Goal: Task Accomplishment & Management: Manage account settings

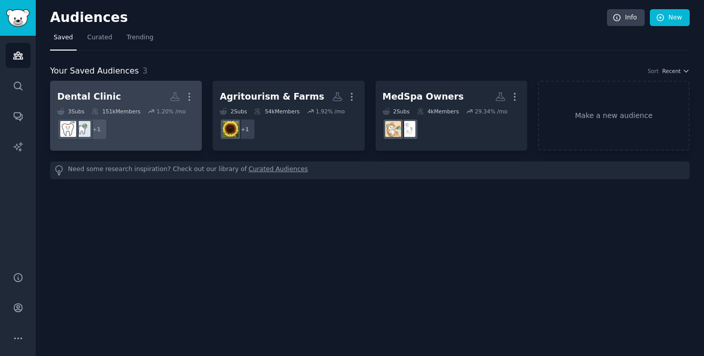
click at [141, 96] on h2 "Dental Clinic More" at bounding box center [125, 97] width 137 height 18
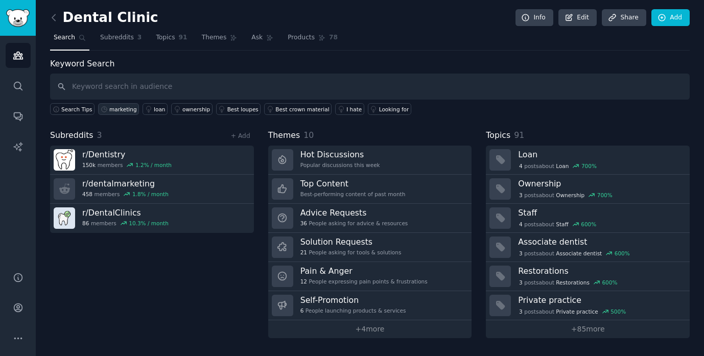
click at [126, 110] on div "marketing" at bounding box center [123, 109] width 28 height 7
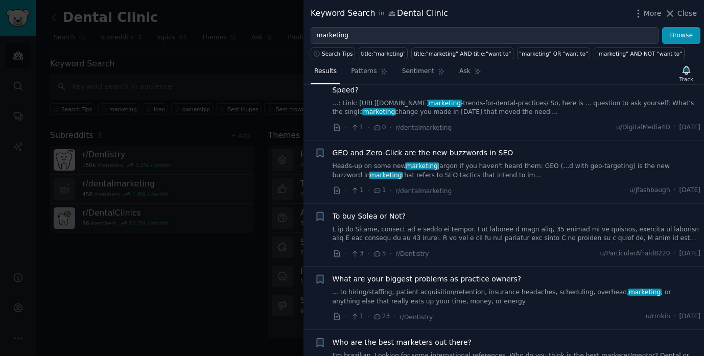
scroll to position [36, 0]
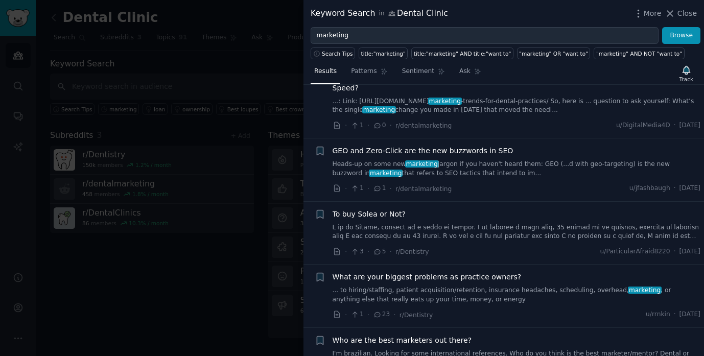
click at [557, 170] on link "Heads-up on some new marketing jargon if you haven't heard them: GEO (...d with…" at bounding box center [517, 169] width 368 height 18
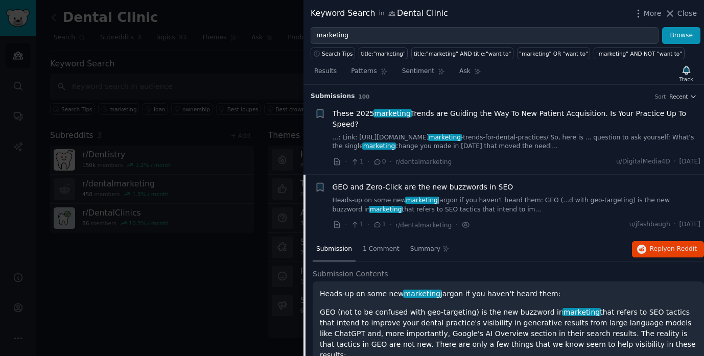
click at [380, 225] on icon at bounding box center [377, 224] width 9 height 7
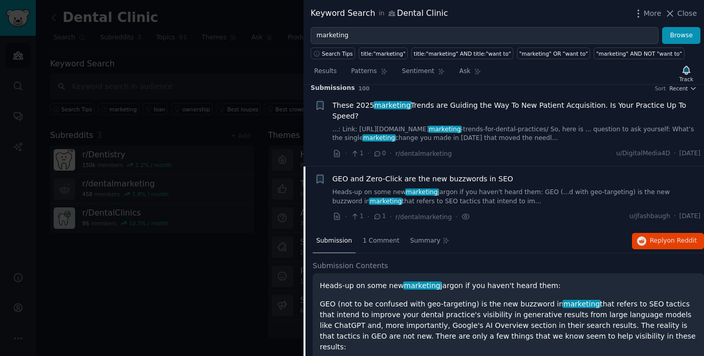
scroll to position [10, 0]
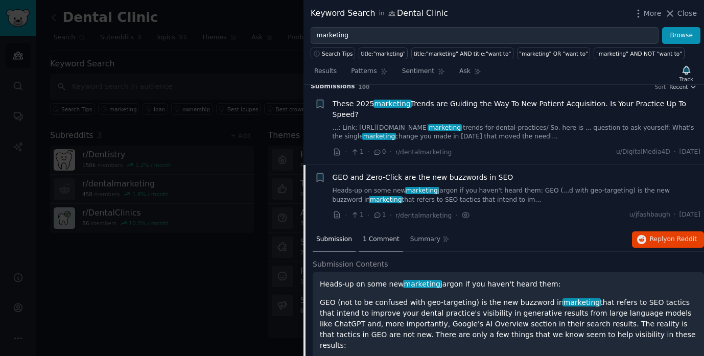
click at [378, 241] on span "1 Comment" at bounding box center [381, 239] width 37 height 9
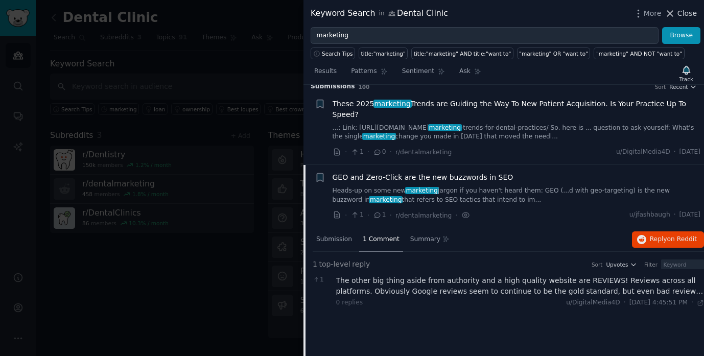
click at [690, 12] on span "Close" at bounding box center [687, 13] width 19 height 11
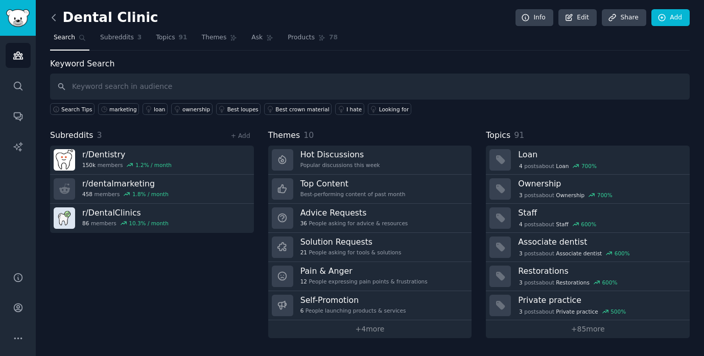
click at [53, 19] on icon at bounding box center [54, 17] width 11 height 11
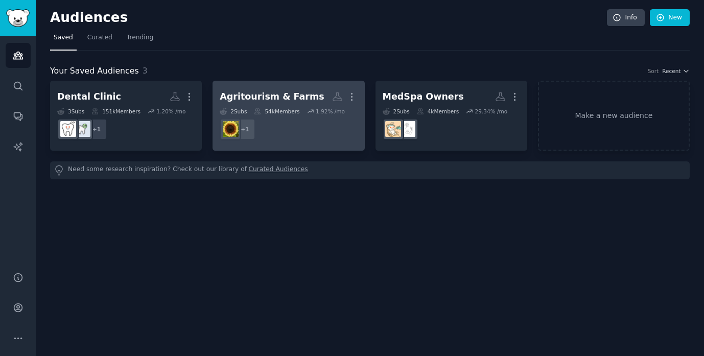
click at [300, 89] on h2 "Agritourism & Farms More" at bounding box center [288, 97] width 137 height 18
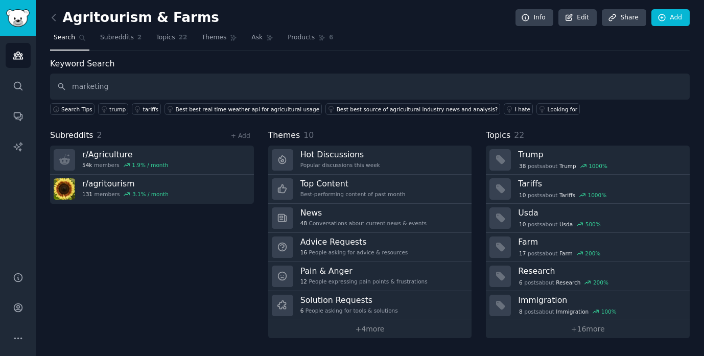
type input "marketing"
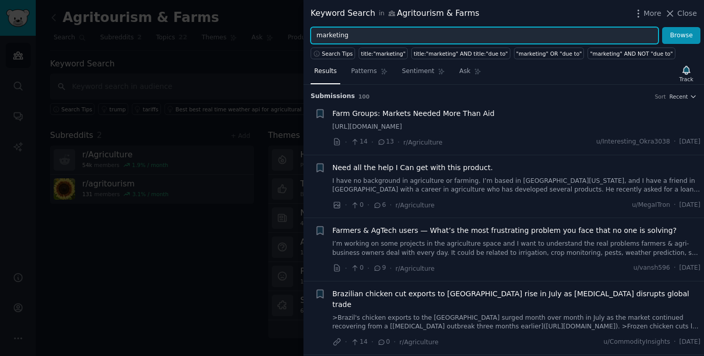
click at [398, 32] on input "marketing" at bounding box center [485, 35] width 348 height 17
type input "m"
click at [662, 27] on button "Browse" at bounding box center [681, 35] width 38 height 17
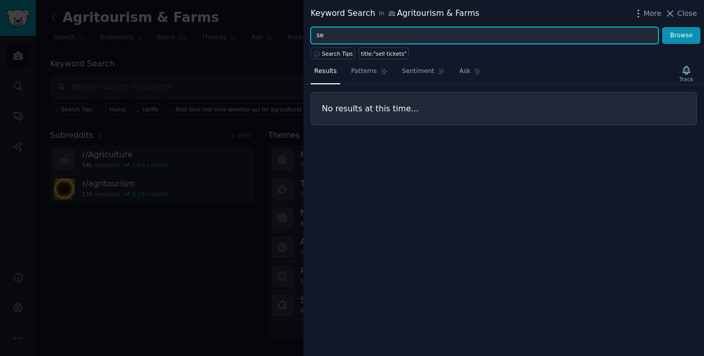
type input "s"
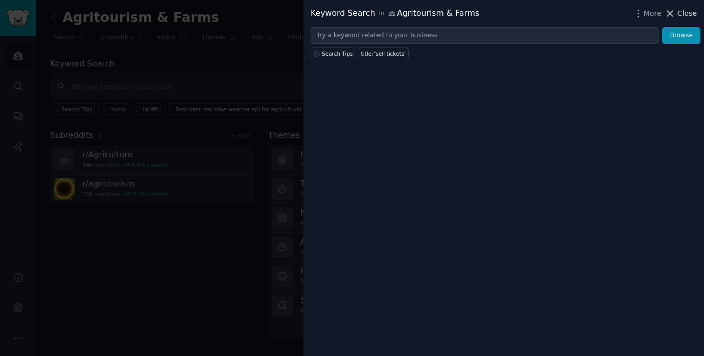
click at [678, 12] on button "Close" at bounding box center [681, 13] width 32 height 11
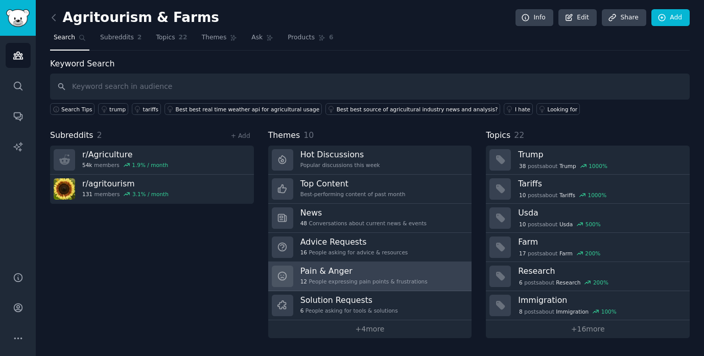
click at [399, 275] on h3 "Pain & Anger" at bounding box center [363, 271] width 127 height 11
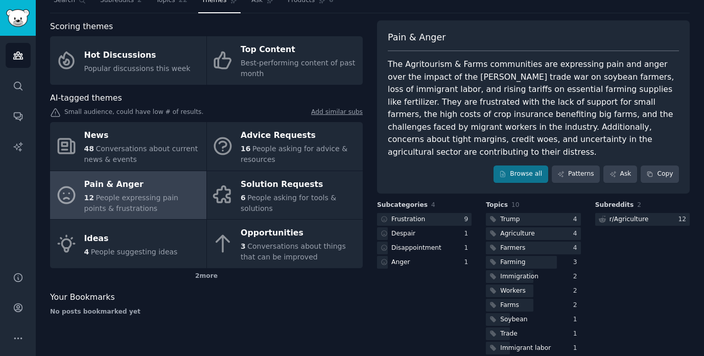
scroll to position [39, 0]
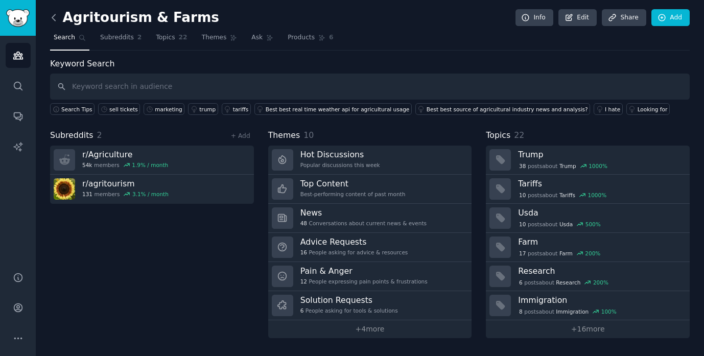
click at [52, 18] on icon at bounding box center [54, 17] width 11 height 11
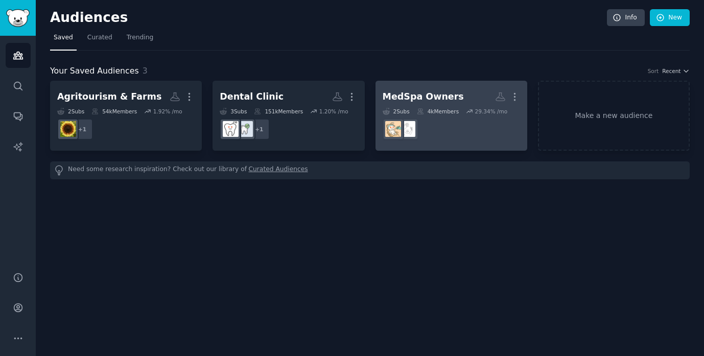
click at [457, 126] on dd at bounding box center [451, 129] width 137 height 29
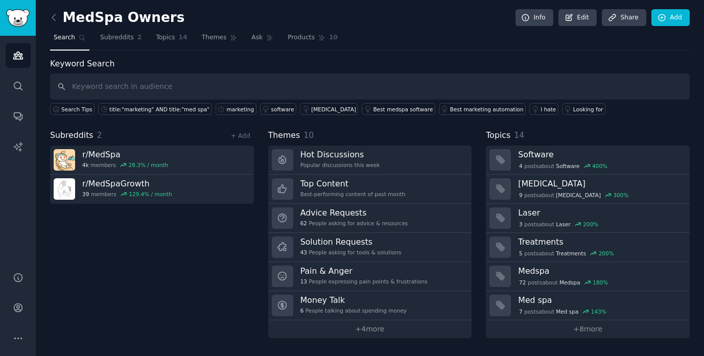
click at [194, 89] on input "text" at bounding box center [370, 87] width 640 height 26
type input "marketing"
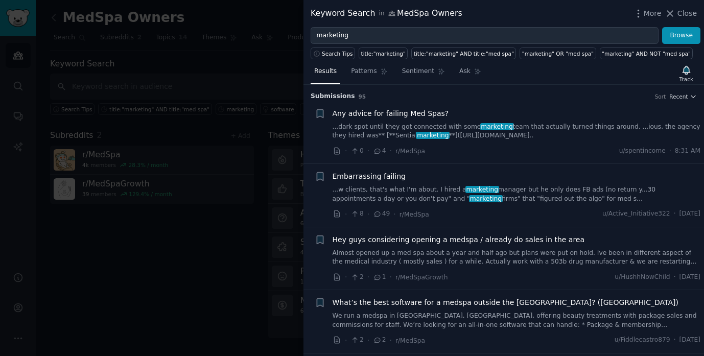
click at [428, 116] on span "Any advice for failing Med Spas?" at bounding box center [391, 113] width 116 height 11
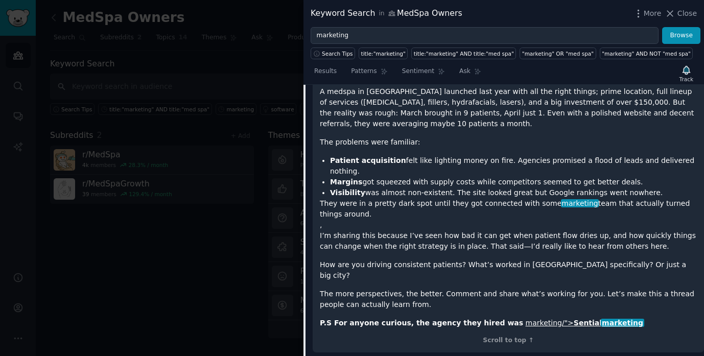
scroll to position [74, 0]
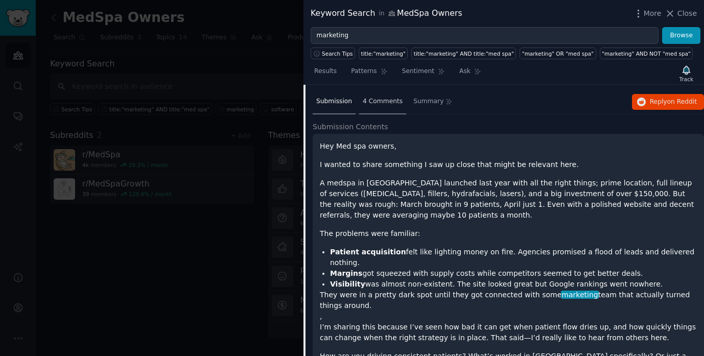
click at [385, 102] on span "4 Comments" at bounding box center [383, 101] width 40 height 9
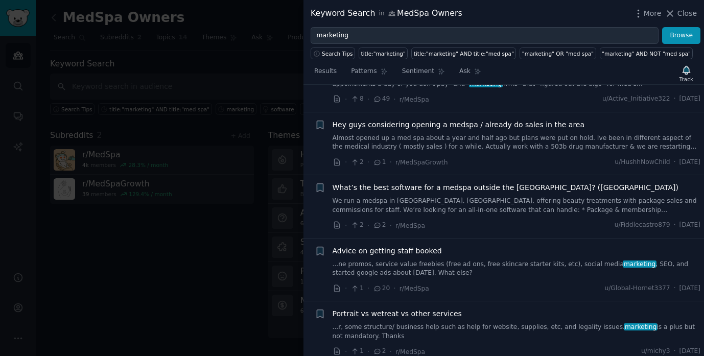
scroll to position [0, 0]
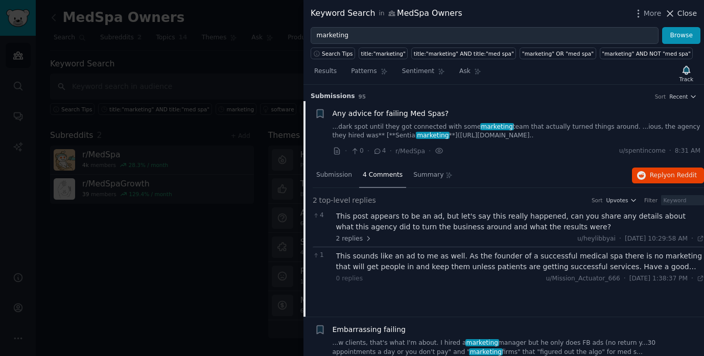
click at [684, 14] on span "Close" at bounding box center [687, 13] width 19 height 11
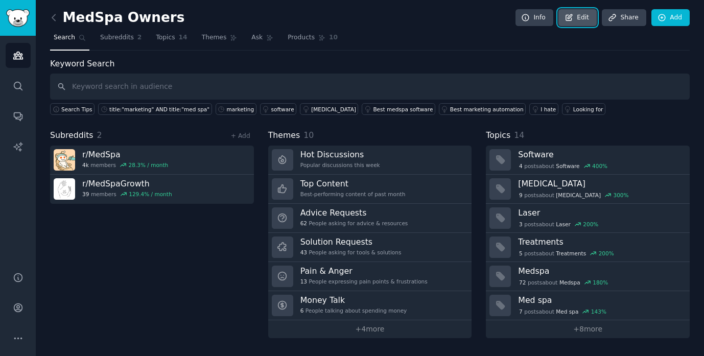
click at [587, 20] on link "Edit" at bounding box center [577, 17] width 38 height 17
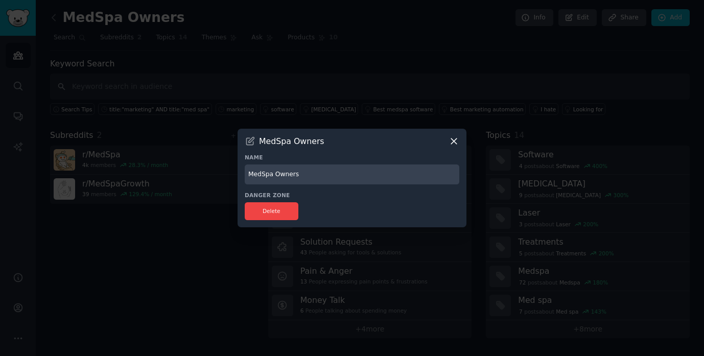
click at [454, 145] on icon at bounding box center [454, 141] width 11 height 11
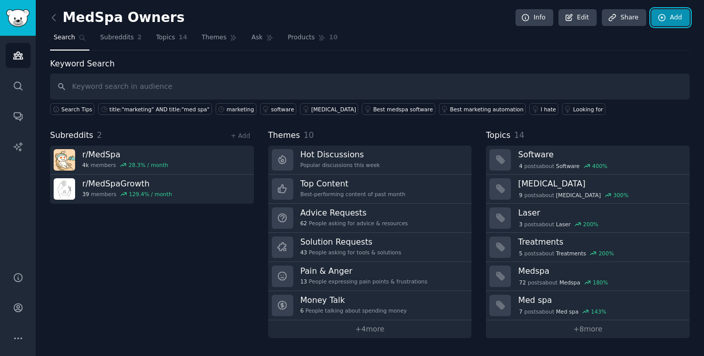
click at [664, 15] on icon at bounding box center [662, 17] width 7 height 7
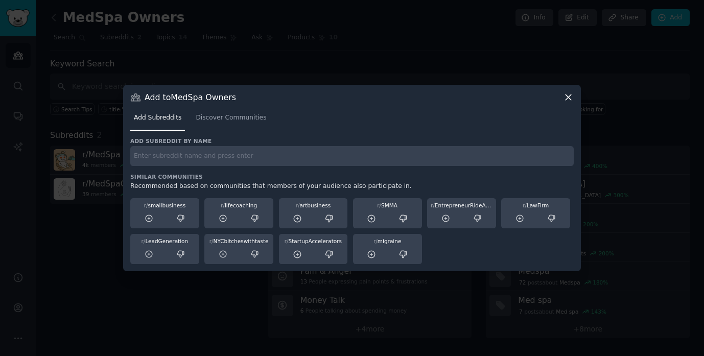
click at [215, 146] on input "text" at bounding box center [351, 156] width 443 height 20
type input "b"
click at [240, 122] on span "Discover Communities" at bounding box center [231, 117] width 71 height 9
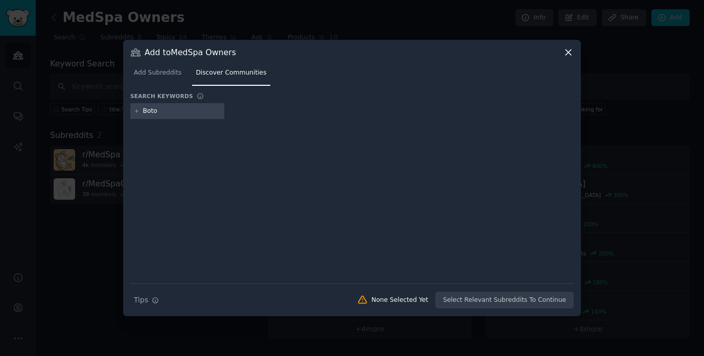
type input "[MEDICAL_DATA]"
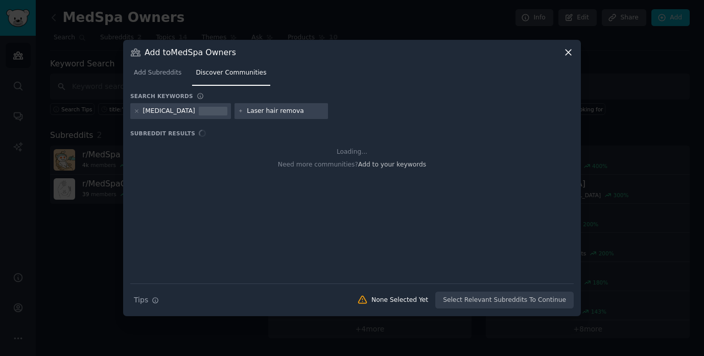
type input "[MEDICAL_DATA]"
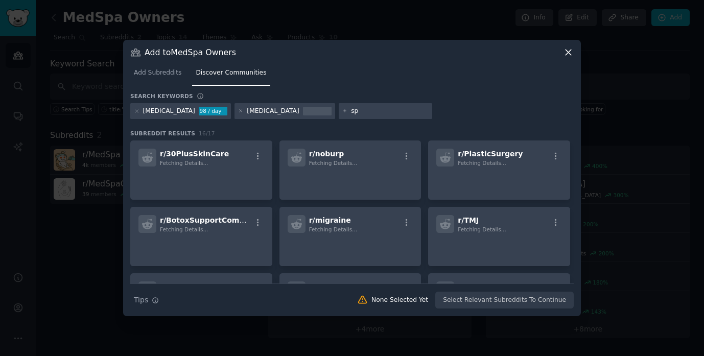
type input "spa"
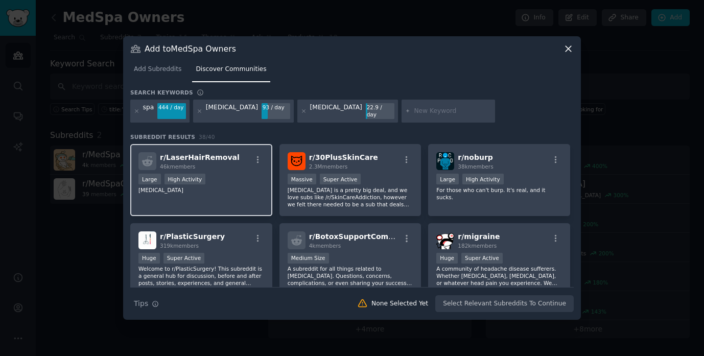
click at [230, 162] on div "r/ LaserHairRemoval 46k members" at bounding box center [201, 161] width 126 height 18
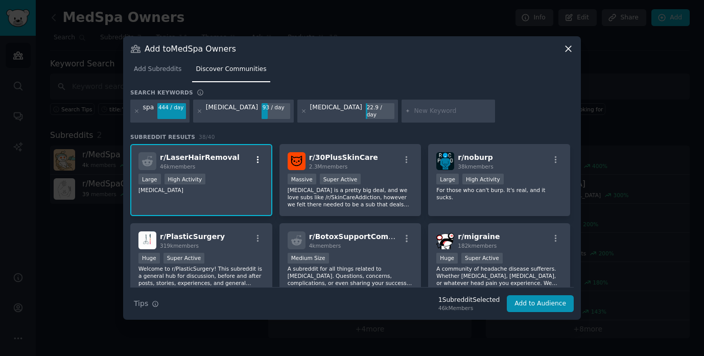
click at [258, 155] on icon "button" at bounding box center [257, 159] width 9 height 9
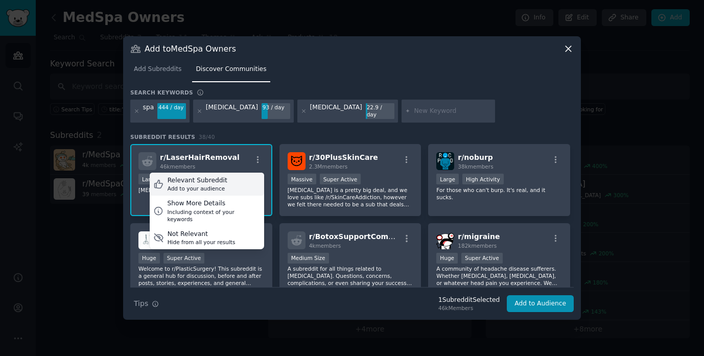
click at [227, 180] on div "Relevant Subreddit Add to your audience" at bounding box center [207, 185] width 114 height 24
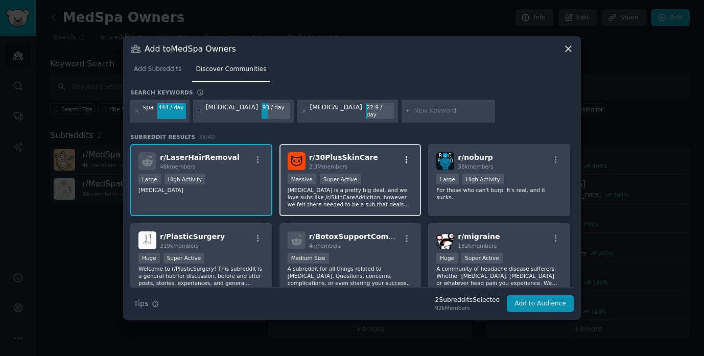
click at [405, 155] on icon "button" at bounding box center [406, 159] width 9 height 9
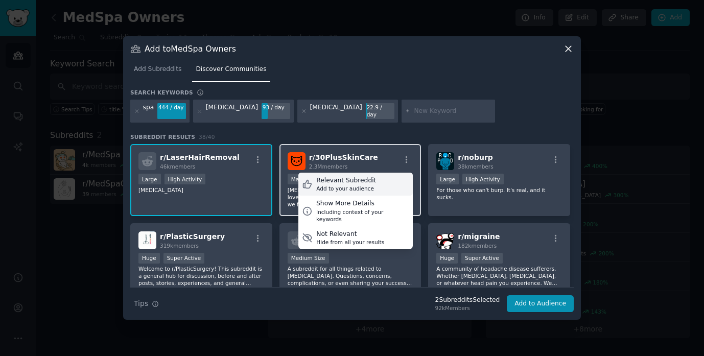
click at [376, 179] on div "Relevant Subreddit Add to your audience" at bounding box center [355, 185] width 114 height 24
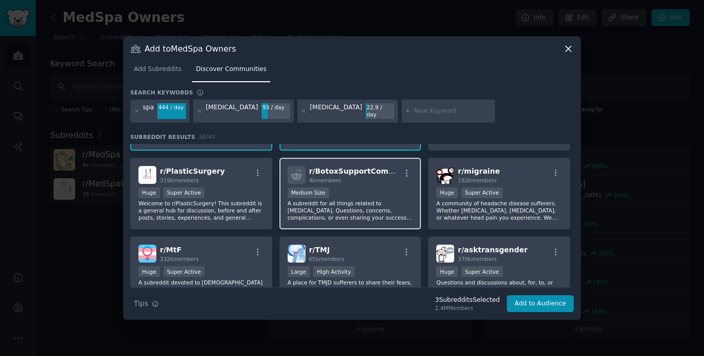
scroll to position [68, 0]
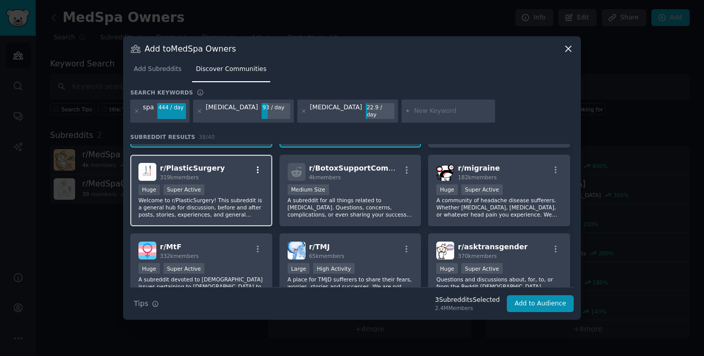
click at [255, 166] on icon "button" at bounding box center [257, 170] width 9 height 9
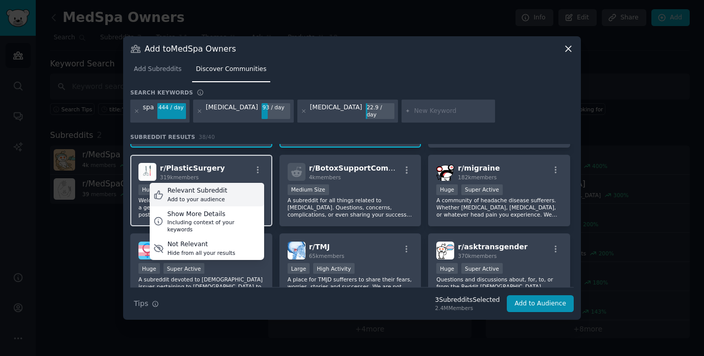
click at [235, 192] on div "Relevant Subreddit Add to your audience" at bounding box center [207, 195] width 114 height 24
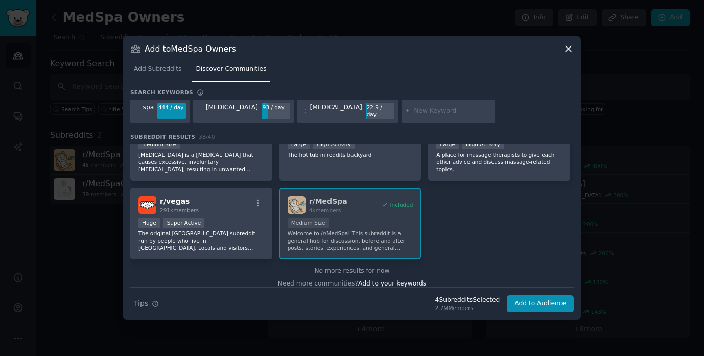
scroll to position [878, 0]
click at [537, 302] on button "Add to Audience" at bounding box center [540, 303] width 67 height 17
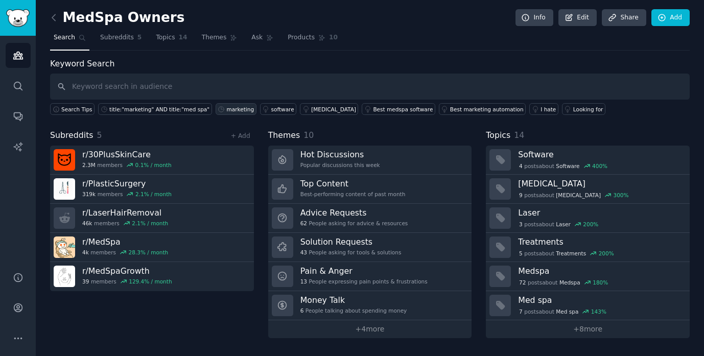
click at [231, 108] on div "marketing" at bounding box center [241, 109] width 28 height 7
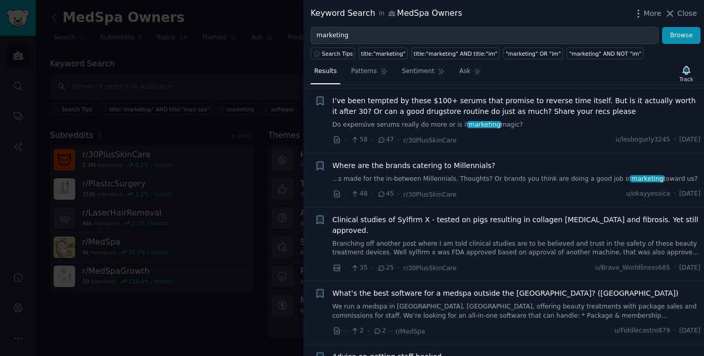
scroll to position [833, 0]
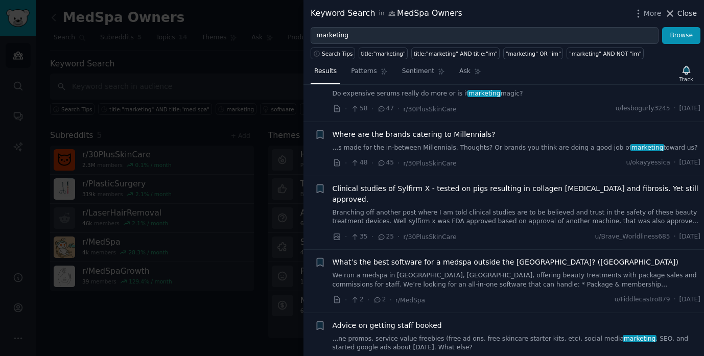
click at [682, 14] on span "Close" at bounding box center [687, 13] width 19 height 11
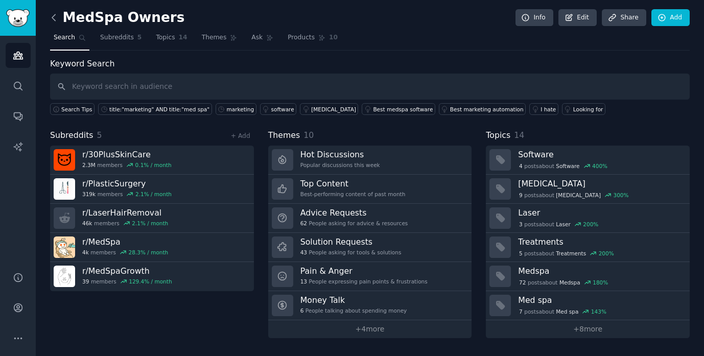
click at [53, 18] on icon at bounding box center [54, 17] width 11 height 11
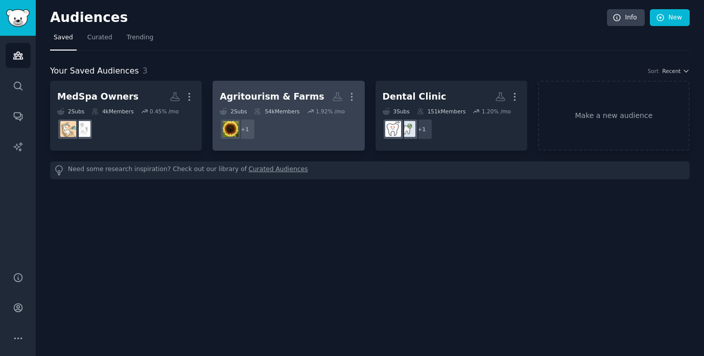
click at [291, 85] on link "Agritourism & Farms More 2 Sub s 54k Members 1.92 % /mo + 1" at bounding box center [289, 116] width 152 height 70
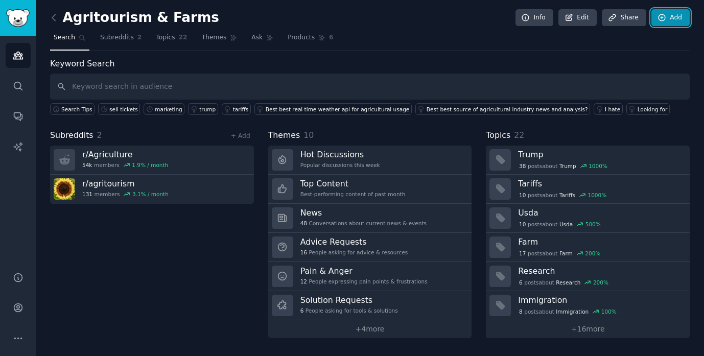
click at [673, 17] on link "Add" at bounding box center [670, 17] width 38 height 17
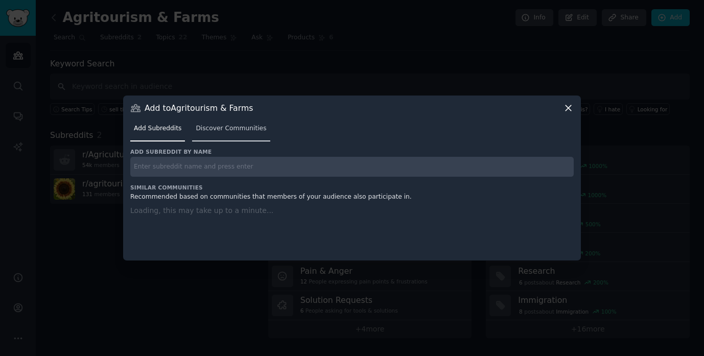
click at [255, 130] on span "Discover Communities" at bounding box center [231, 128] width 71 height 9
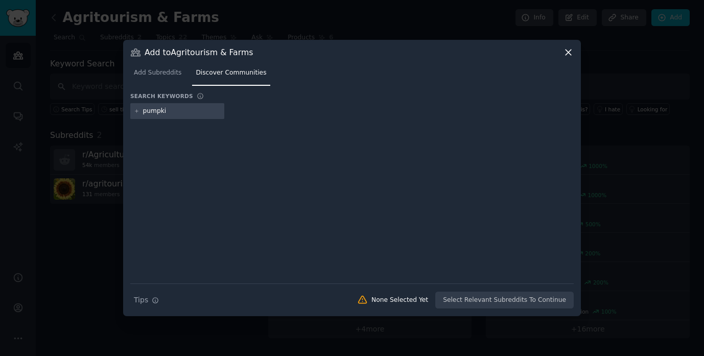
type input "pumpkin"
type input "farm"
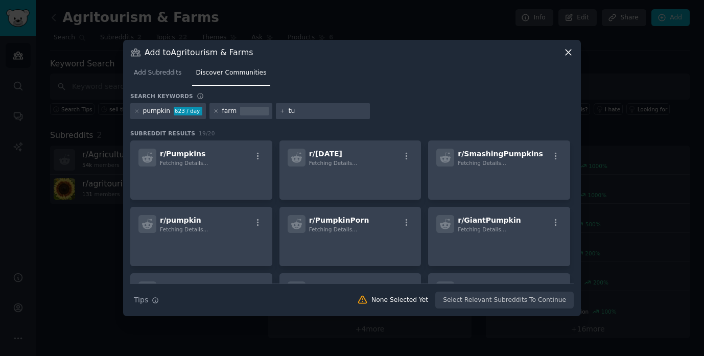
type input "t"
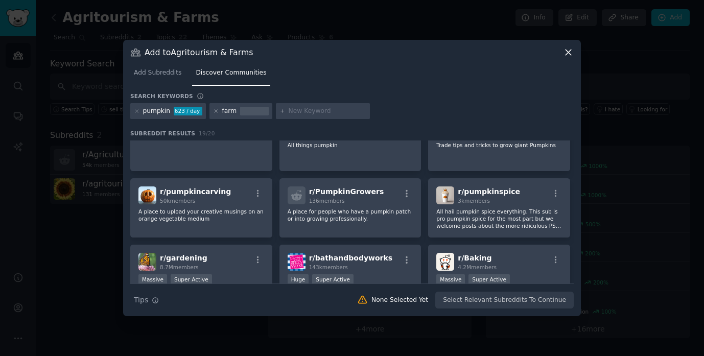
scroll to position [110, 0]
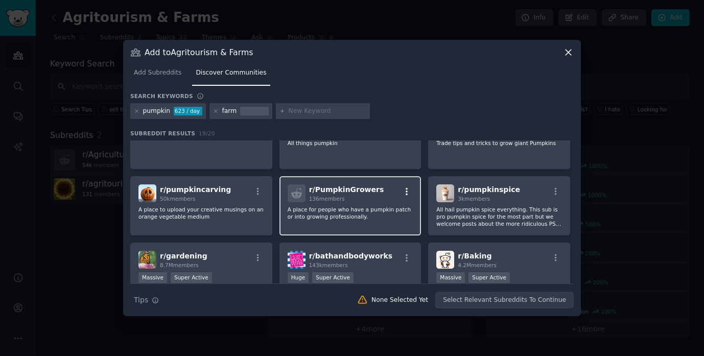
click at [406, 191] on icon "button" at bounding box center [407, 191] width 2 height 7
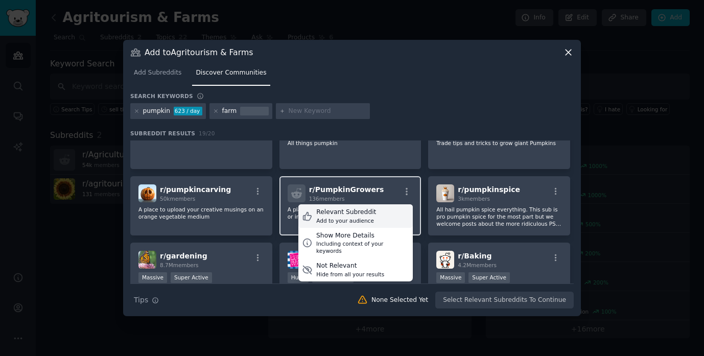
click at [376, 216] on div "Relevant Subreddit Add to your audience" at bounding box center [355, 216] width 114 height 24
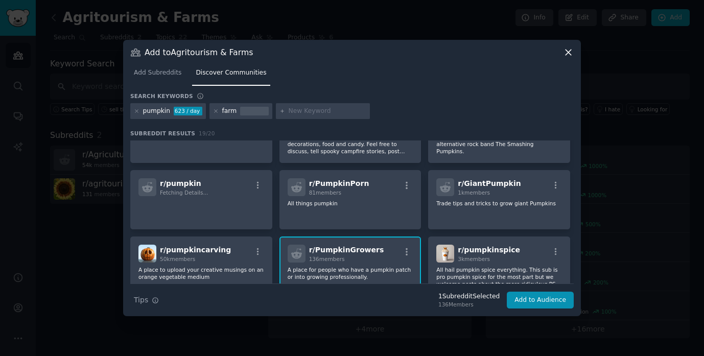
scroll to position [0, 0]
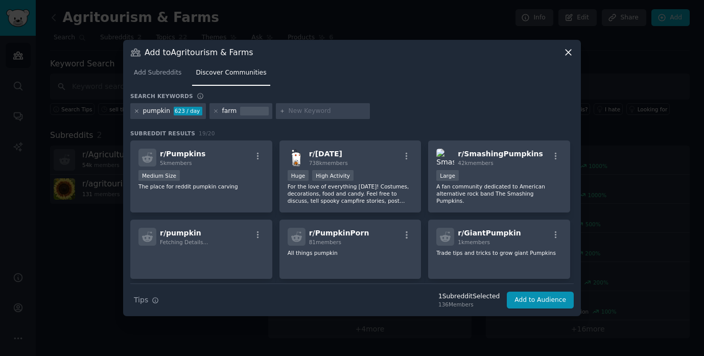
click at [136, 111] on icon at bounding box center [137, 111] width 6 height 6
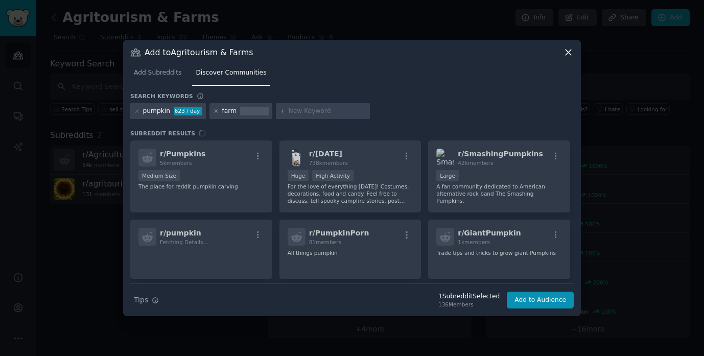
click at [293, 111] on input "text" at bounding box center [328, 111] width 78 height 9
type input "Flower"
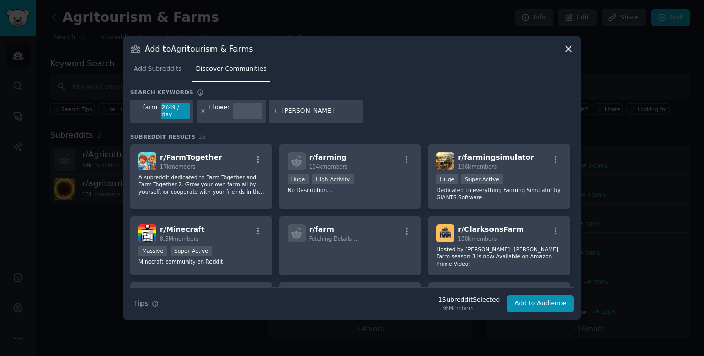
type input "tulip"
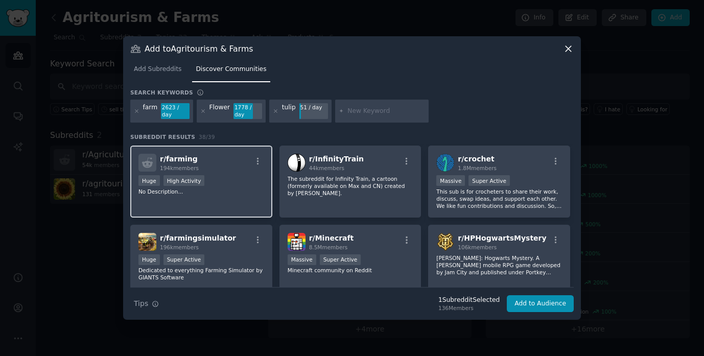
scroll to position [157, 0]
click at [238, 187] on p "No Description..." at bounding box center [201, 190] width 126 height 7
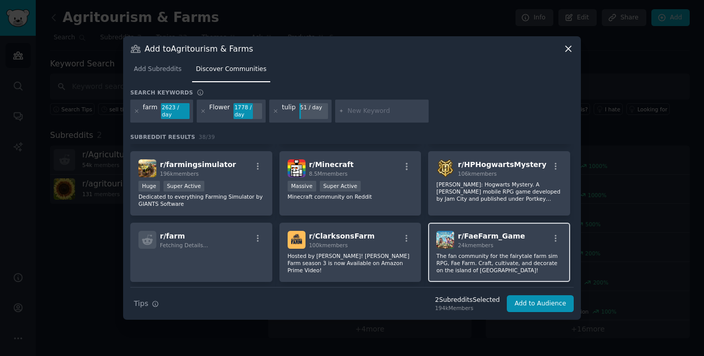
scroll to position [229, 0]
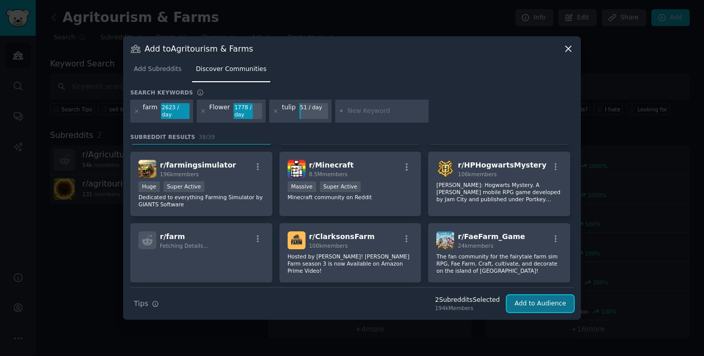
click at [539, 305] on button "Add to Audience" at bounding box center [540, 303] width 67 height 17
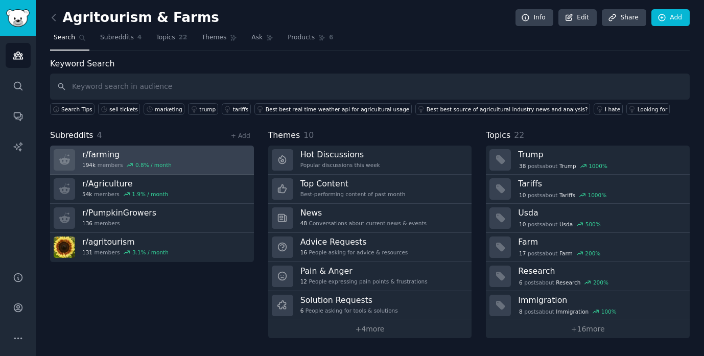
click at [190, 157] on link "r/ farming 194k members 0.8 % / month" at bounding box center [152, 160] width 204 height 29
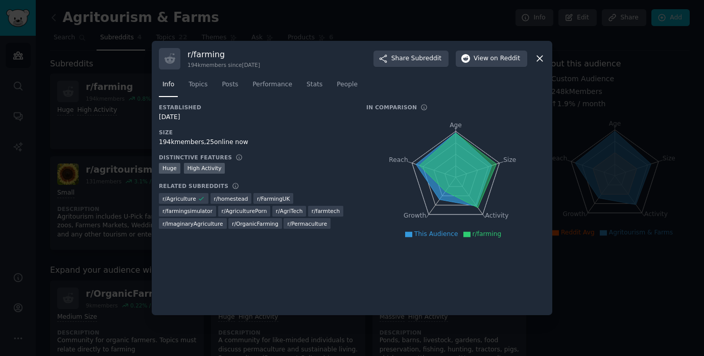
click at [539, 58] on icon at bounding box center [540, 59] width 6 height 6
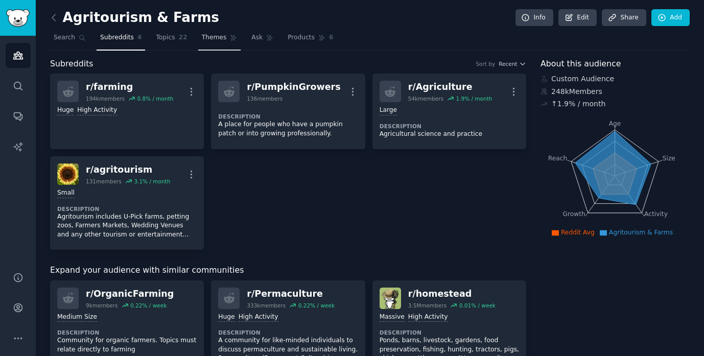
click at [216, 38] on span "Themes" at bounding box center [214, 37] width 25 height 9
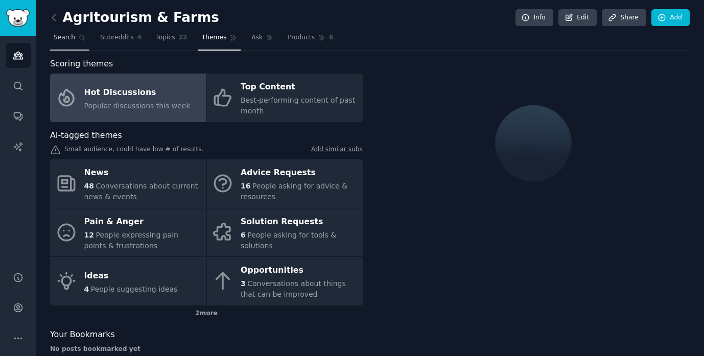
click at [69, 37] on span "Search" at bounding box center [64, 37] width 21 height 9
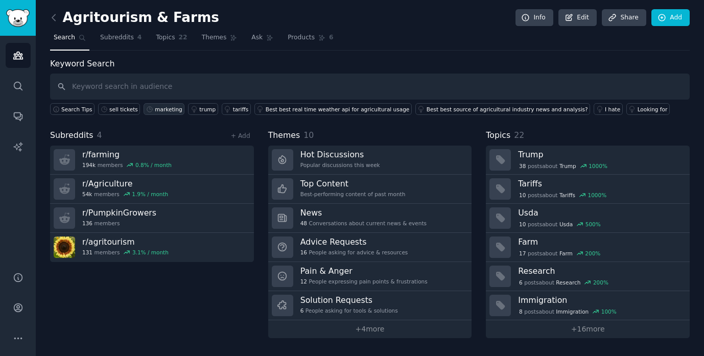
click at [167, 109] on div "marketing" at bounding box center [169, 109] width 28 height 7
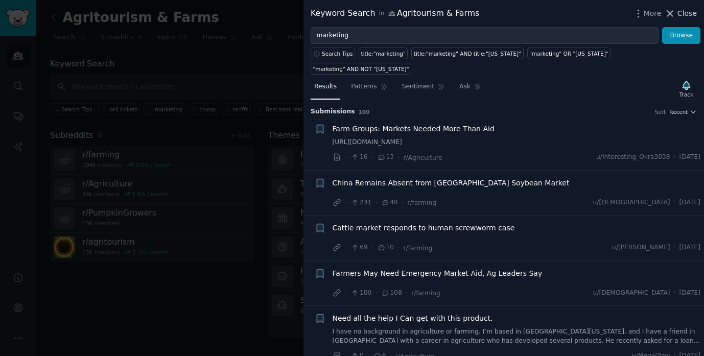
click at [685, 14] on span "Close" at bounding box center [687, 13] width 19 height 11
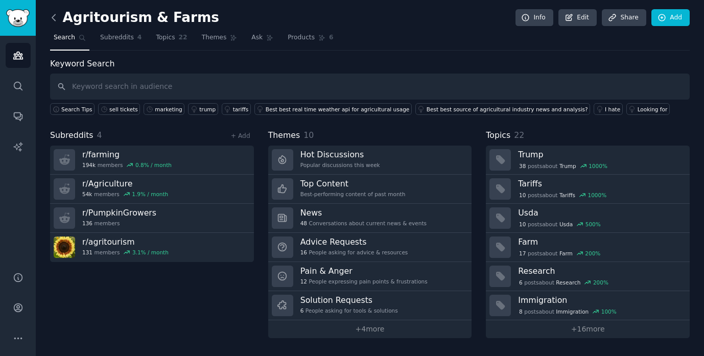
click at [53, 17] on icon at bounding box center [53, 17] width 3 height 6
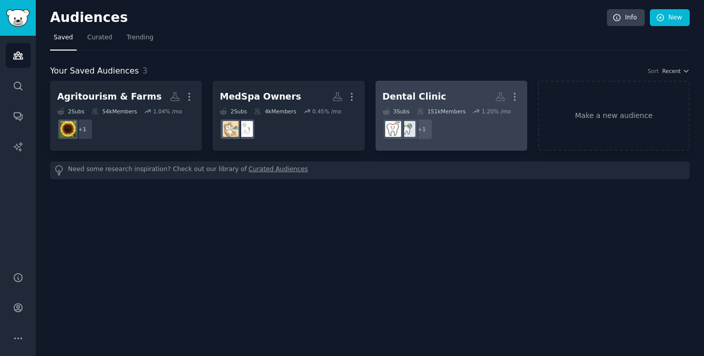
click at [461, 99] on h2 "Dental Clinic More" at bounding box center [451, 97] width 137 height 18
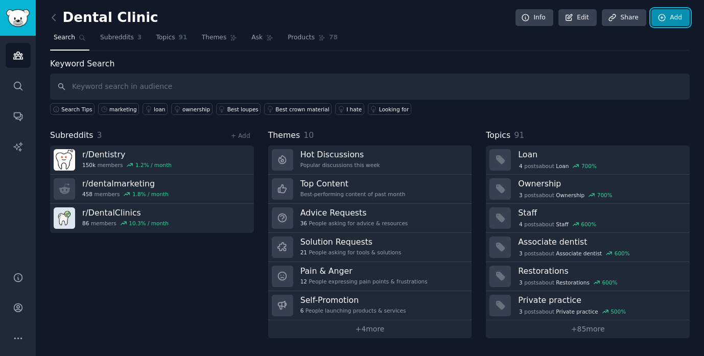
click at [662, 16] on icon at bounding box center [662, 17] width 9 height 9
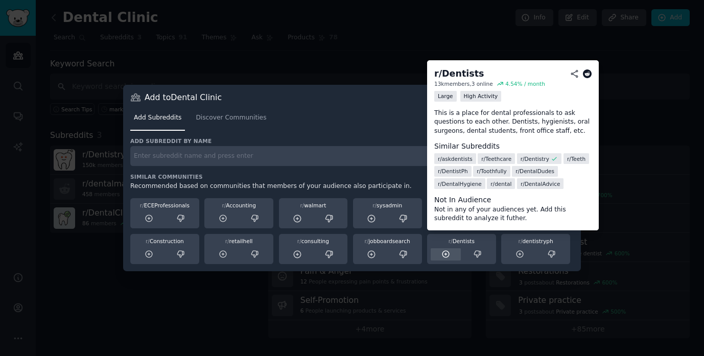
click at [447, 253] on icon at bounding box center [445, 254] width 9 height 9
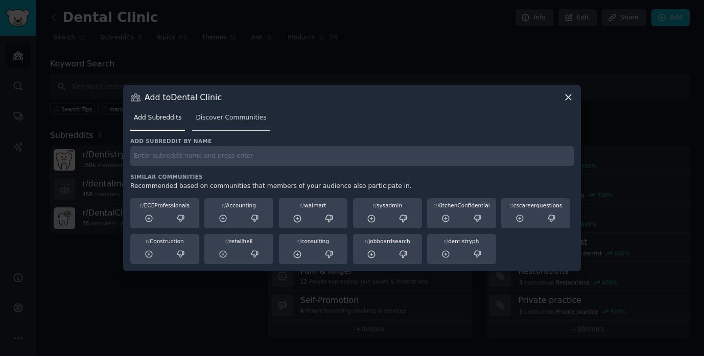
click at [216, 123] on link "Discover Communities" at bounding box center [231, 120] width 78 height 21
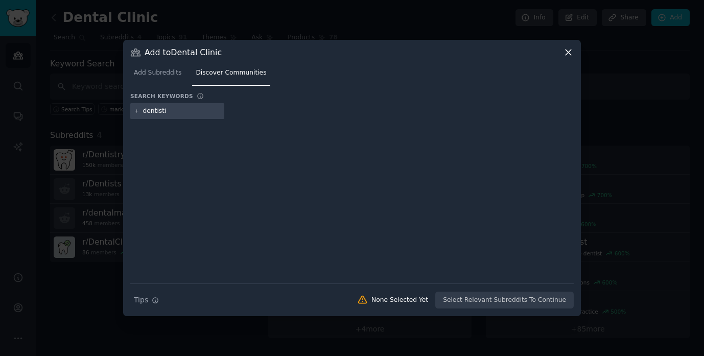
type input "dentist"
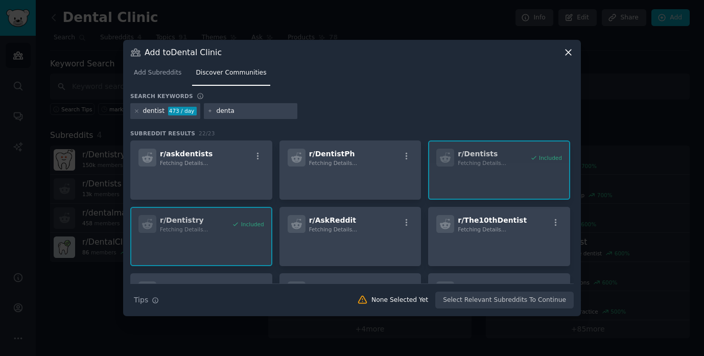
type input "dental"
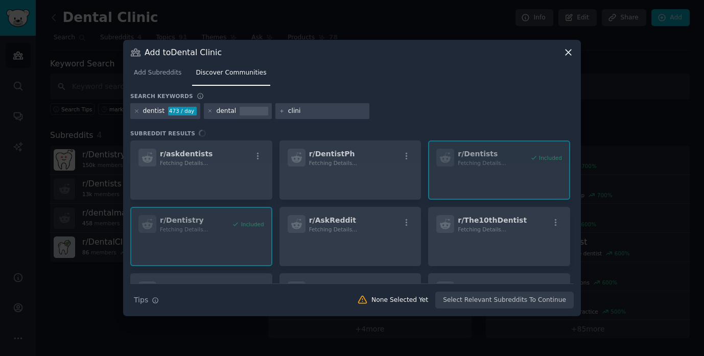
type input "clinic"
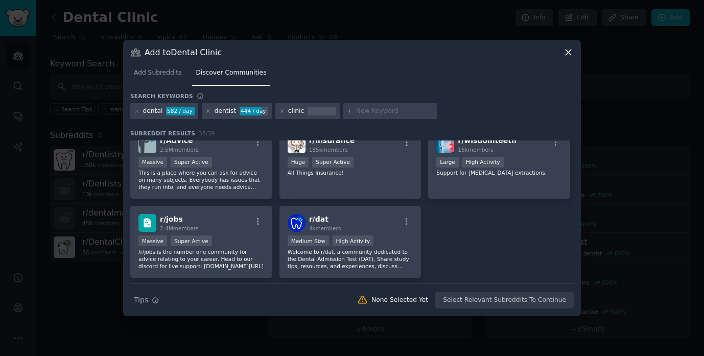
scroll to position [884, 0]
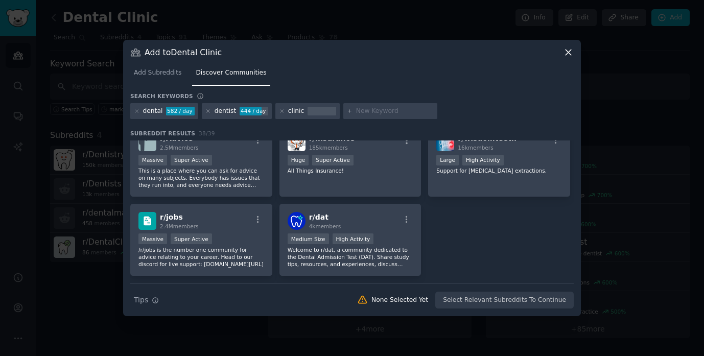
click at [571, 52] on icon at bounding box center [568, 52] width 11 height 11
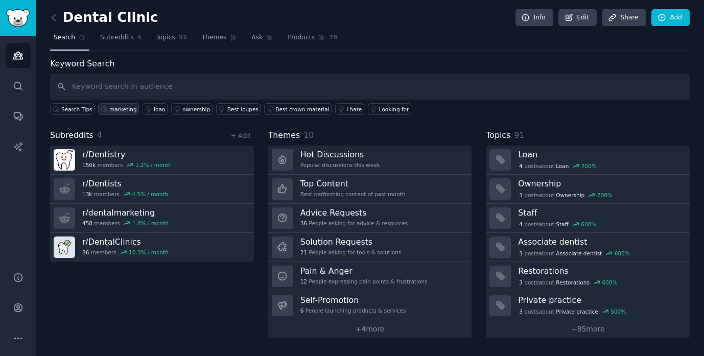
click at [129, 109] on div "marketing" at bounding box center [123, 109] width 28 height 7
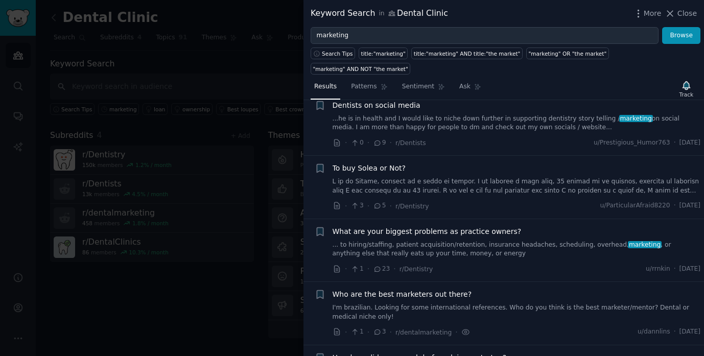
scroll to position [288, 0]
click at [513, 242] on link "... to hiring/staffing, patient acquisition/retention, insurance headaches, sch…" at bounding box center [517, 249] width 368 height 18
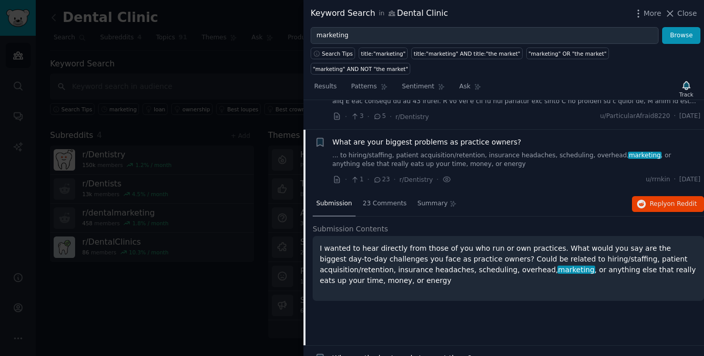
scroll to position [405, 0]
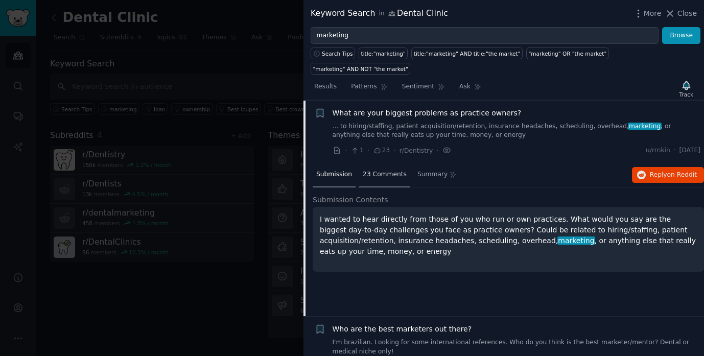
click at [381, 177] on span "23 Comments" at bounding box center [385, 174] width 44 height 9
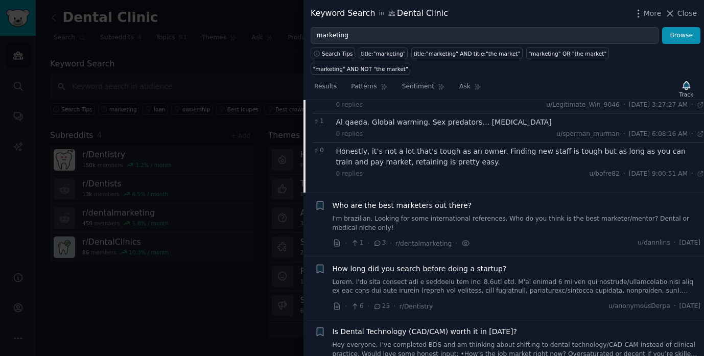
scroll to position [871, 0]
click at [455, 217] on link "I'm brazilian. Looking for some international references. Who do you think is t…" at bounding box center [517, 223] width 368 height 18
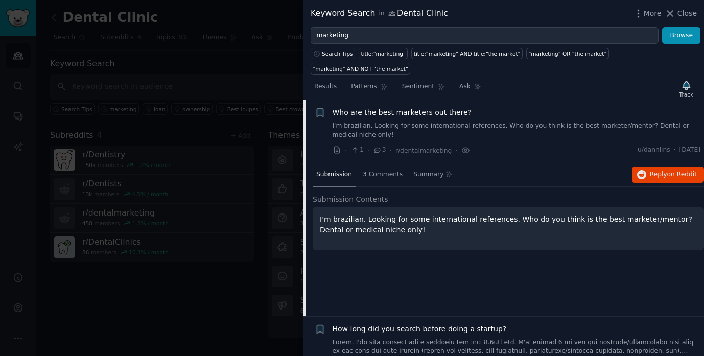
scroll to position [482, 0]
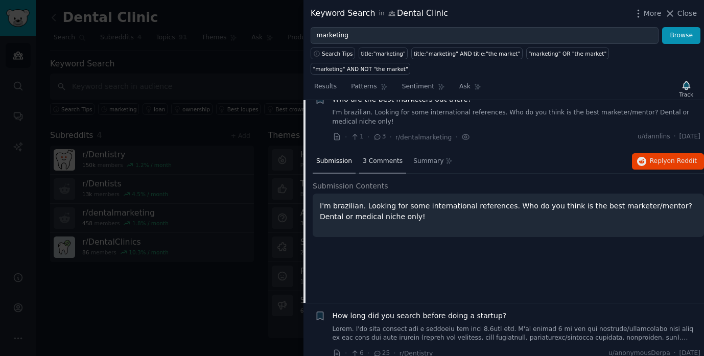
click at [383, 164] on span "3 Comments" at bounding box center [383, 161] width 40 height 9
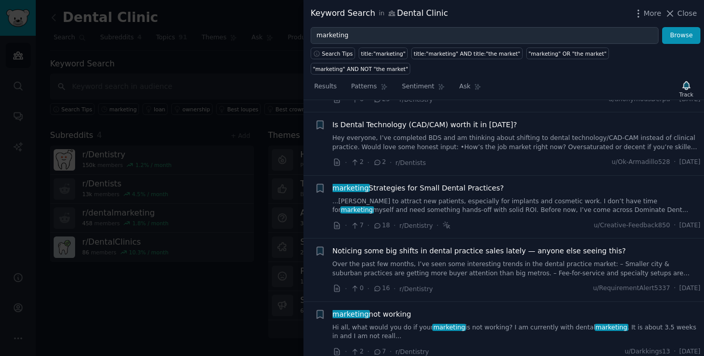
scroll to position [757, 0]
click at [684, 10] on span "Close" at bounding box center [687, 13] width 19 height 11
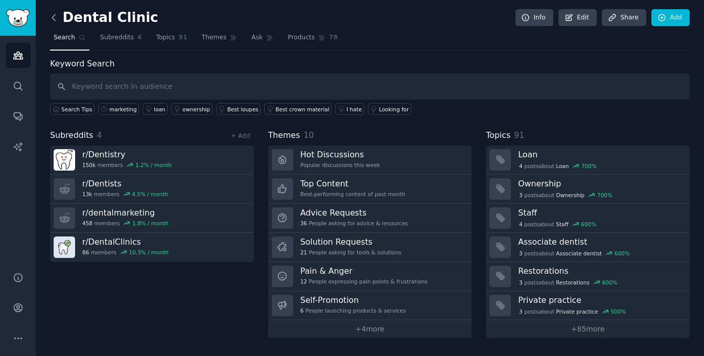
click at [53, 14] on icon at bounding box center [54, 17] width 11 height 11
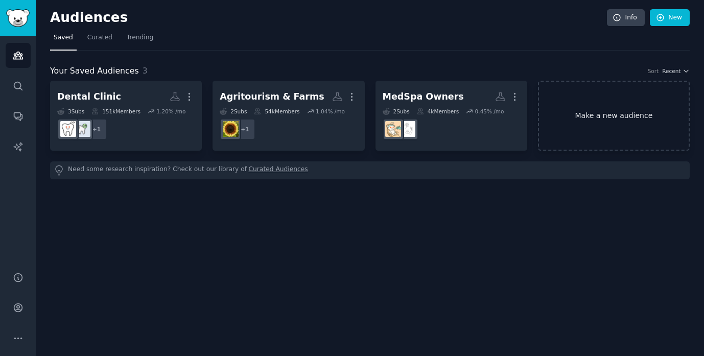
click at [617, 115] on link "Make a new audience" at bounding box center [614, 116] width 152 height 70
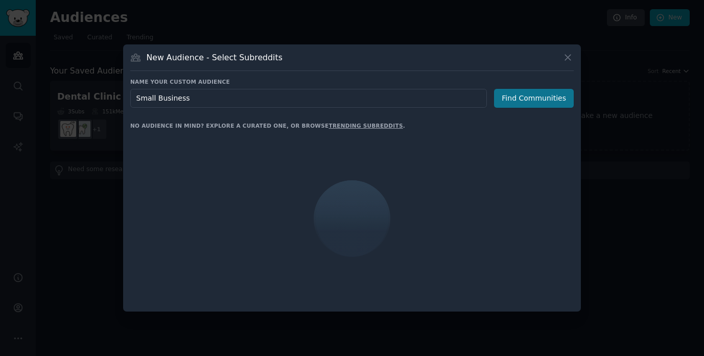
type input "Small Business"
click at [537, 100] on button "Find Communities" at bounding box center [534, 98] width 80 height 19
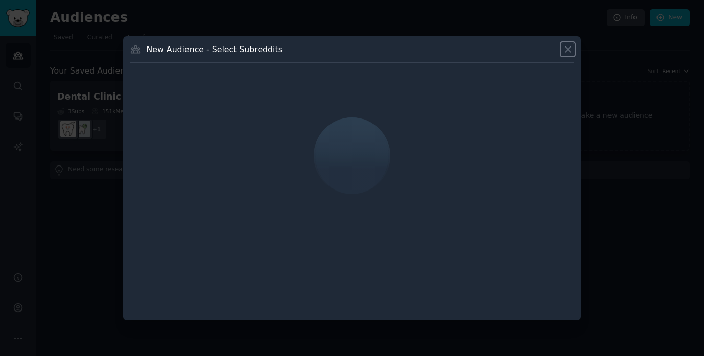
click at [569, 49] on icon at bounding box center [568, 49] width 11 height 11
